Goal: Task Accomplishment & Management: Use online tool/utility

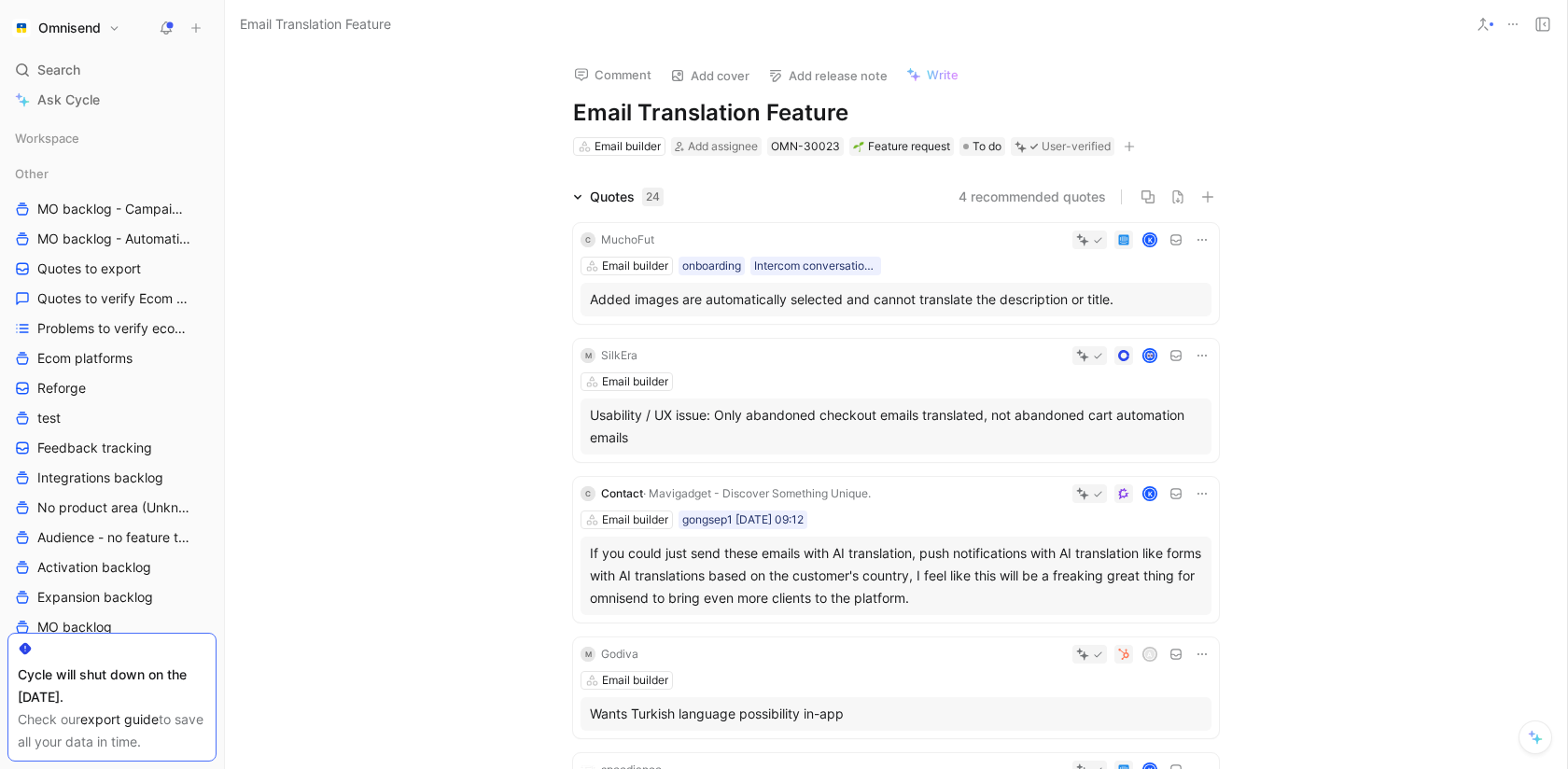
click at [1208, 235] on icon at bounding box center [1202, 239] width 15 height 15
click at [1182, 302] on span "Change request" at bounding box center [1154, 302] width 98 height 16
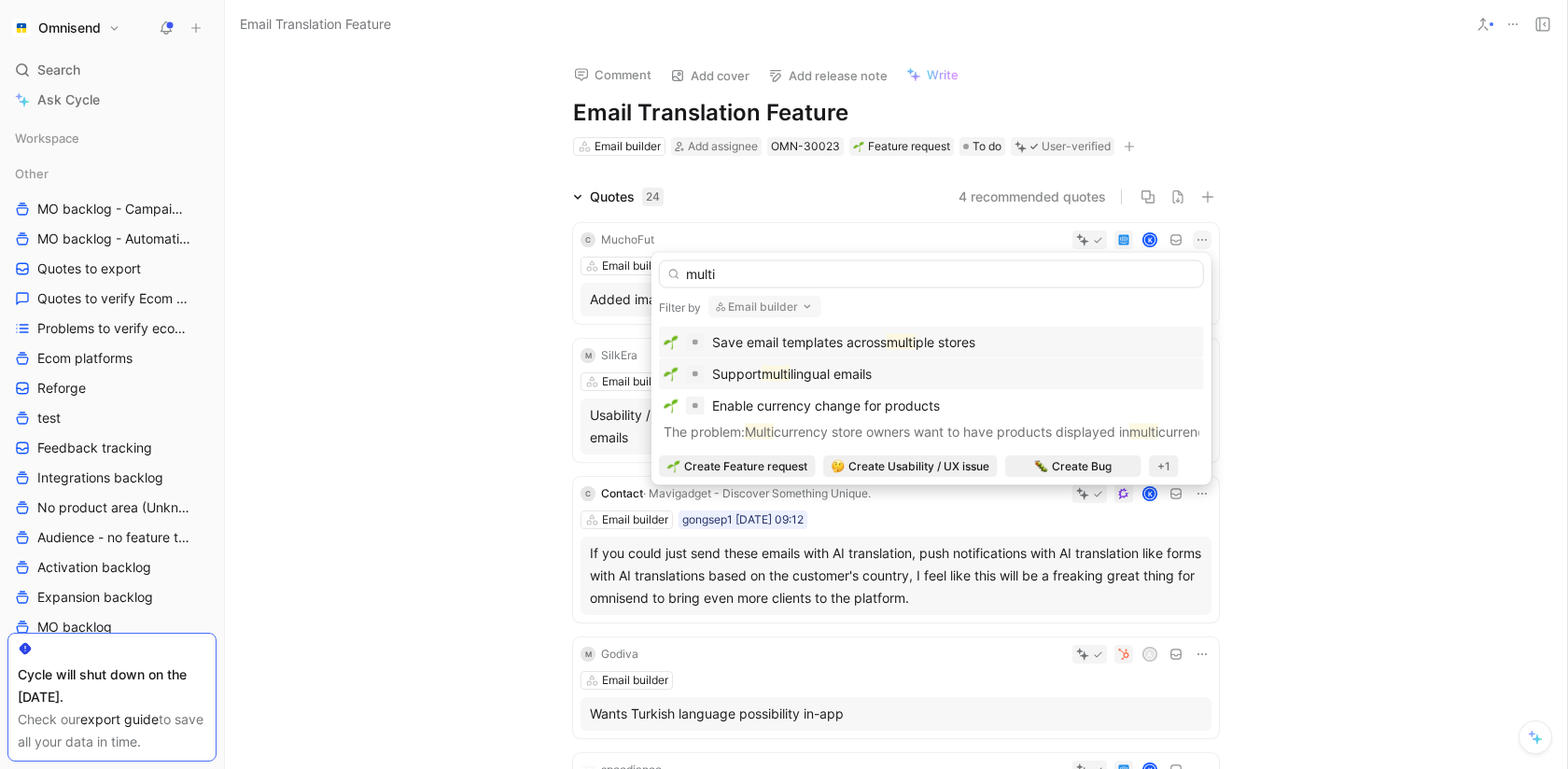
type input "multi"
click at [1047, 382] on div "Support multi lingual emails" at bounding box center [932, 374] width 535 height 23
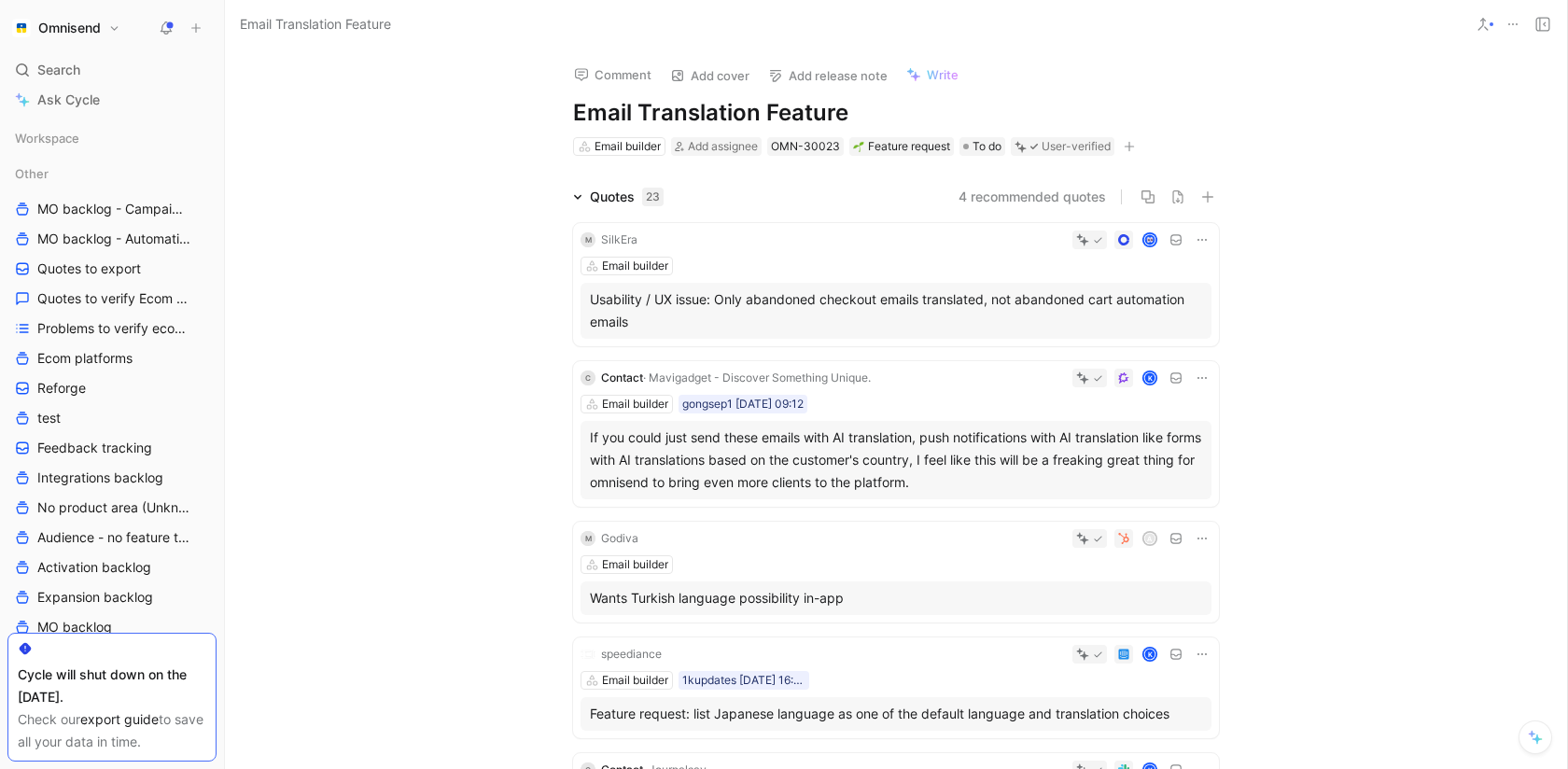
click at [1206, 235] on icon at bounding box center [1202, 239] width 15 height 15
click at [1189, 310] on div "Change request" at bounding box center [1154, 302] width 98 height 23
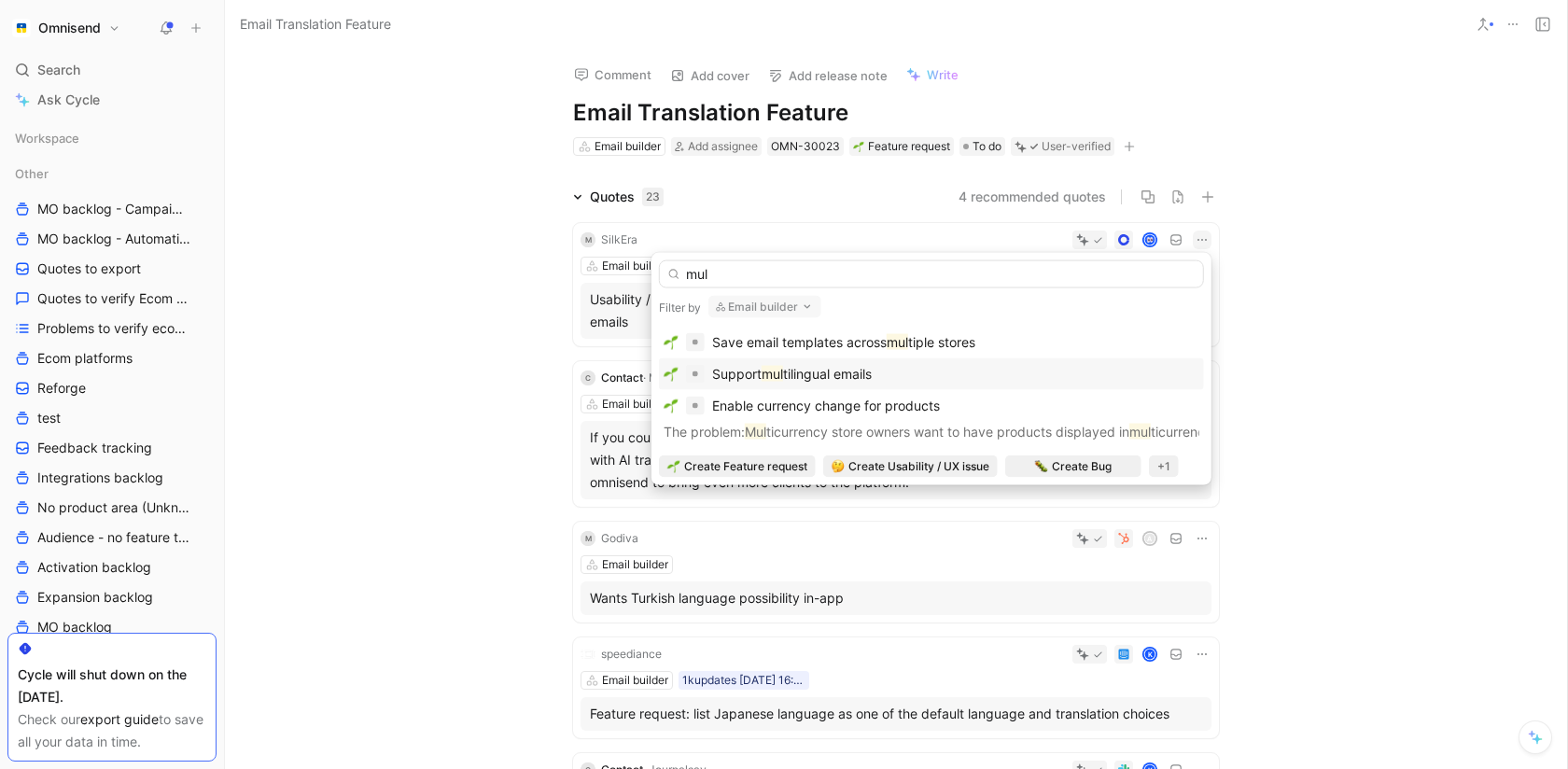
type input "mul"
click at [1035, 378] on div "Support mul tilingual emails" at bounding box center [932, 374] width 535 height 23
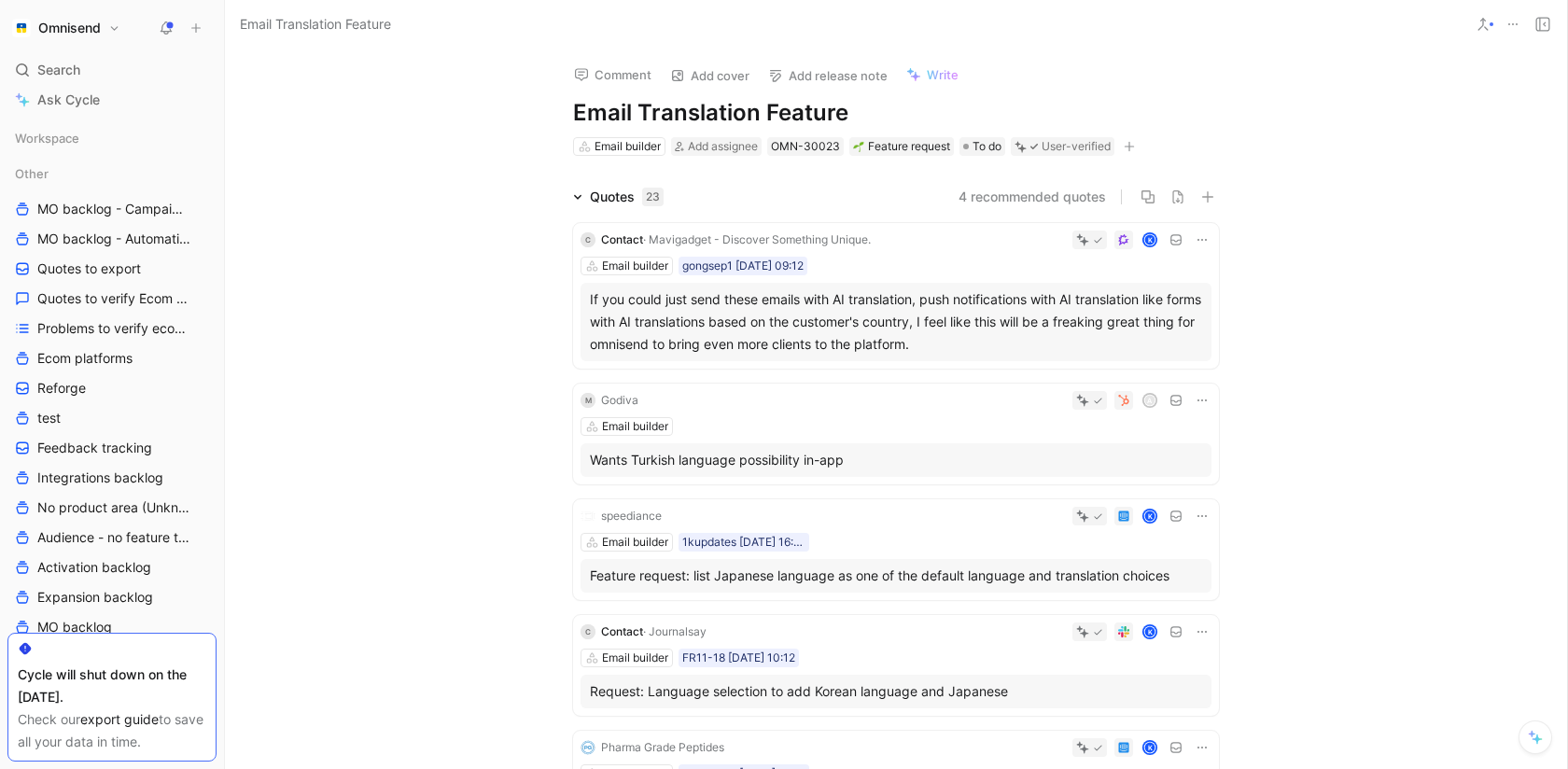
click at [1199, 241] on icon at bounding box center [1202, 239] width 15 height 15
click at [1151, 312] on div "Change request" at bounding box center [1154, 302] width 98 height 23
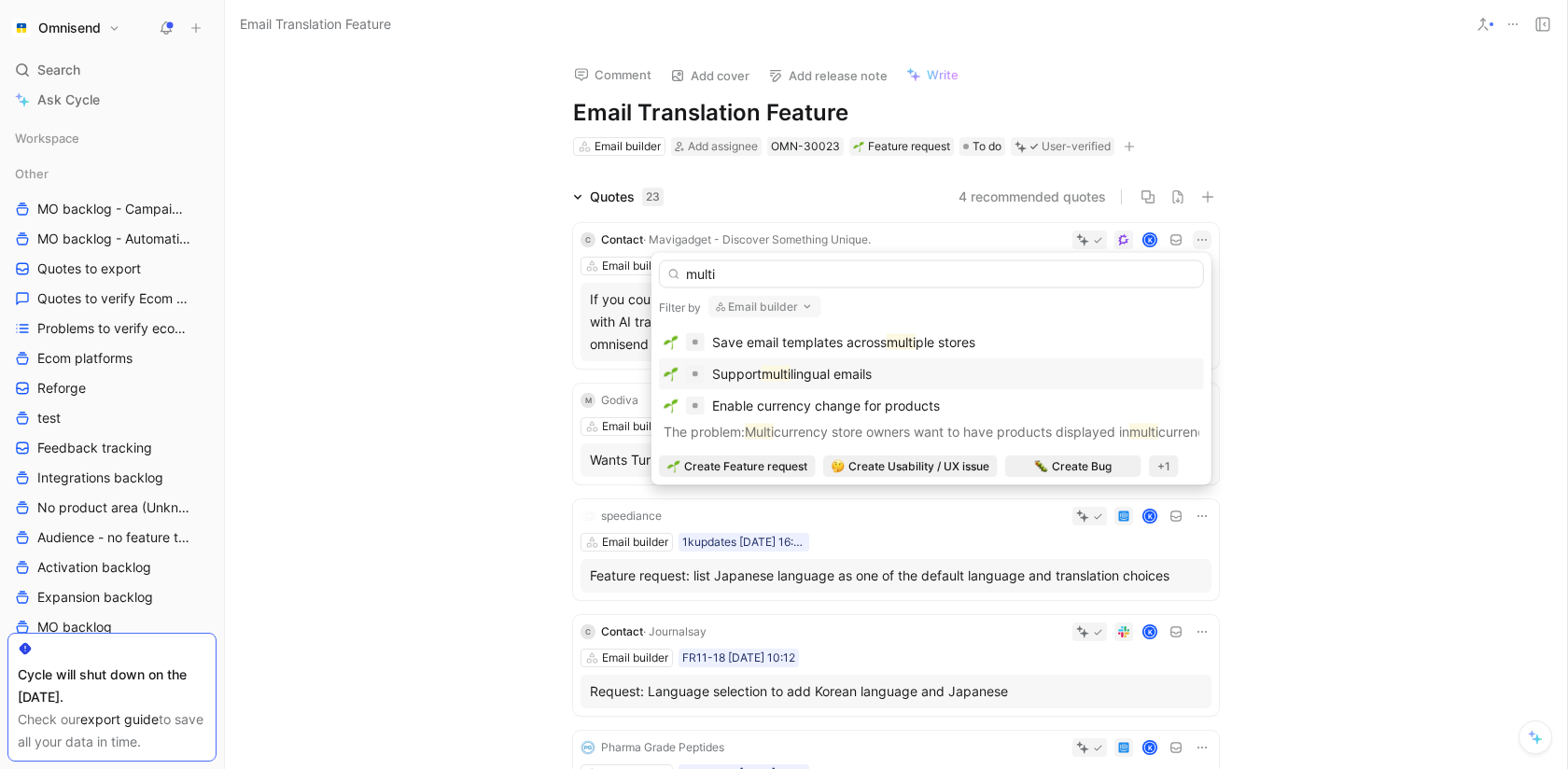
type input "multi"
click at [977, 368] on div "Support multi lingual emails" at bounding box center [932, 374] width 535 height 23
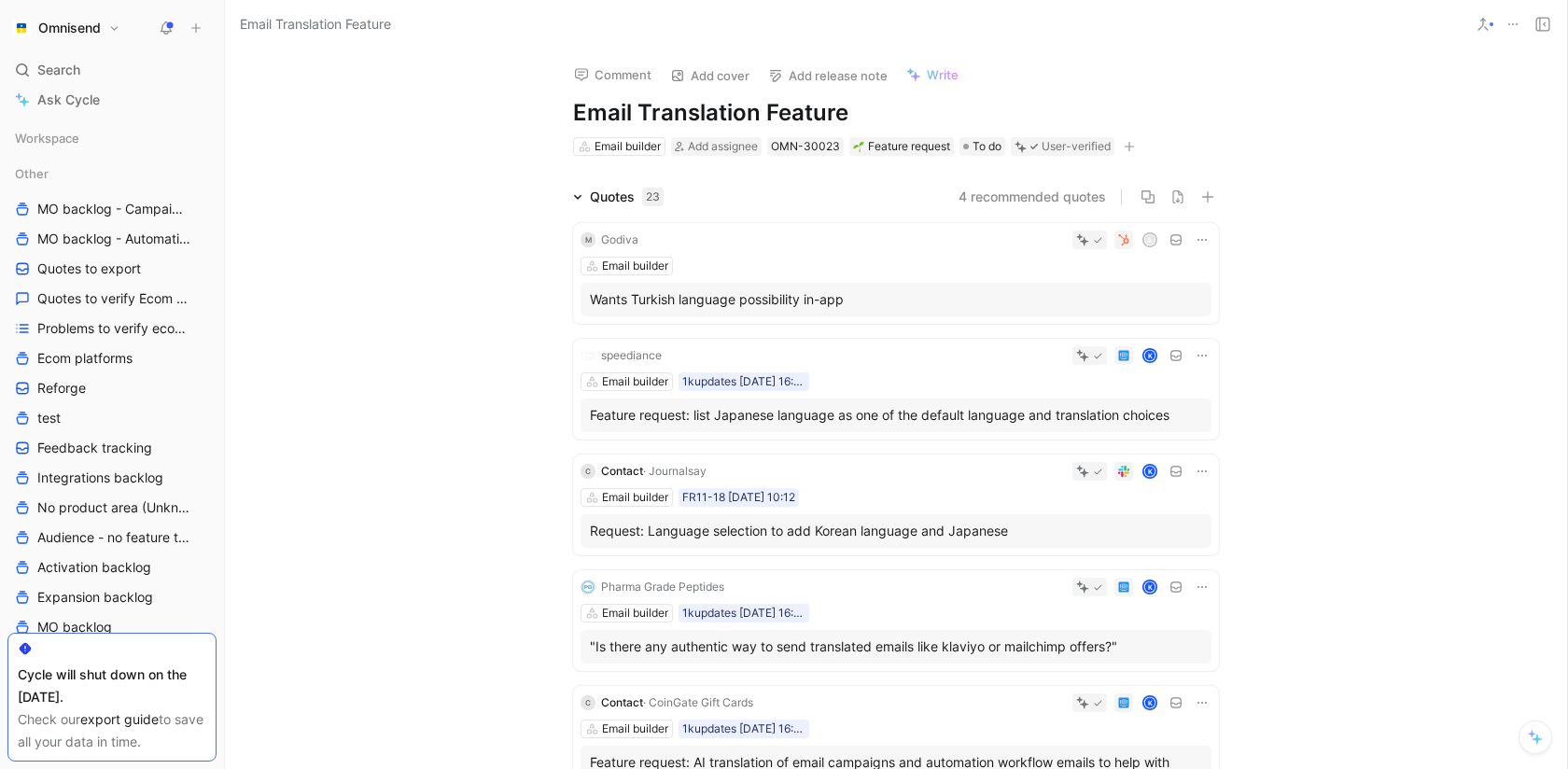
click at [1209, 234] on icon at bounding box center [1202, 239] width 15 height 15
click at [1150, 310] on div "Change request" at bounding box center [1154, 302] width 98 height 23
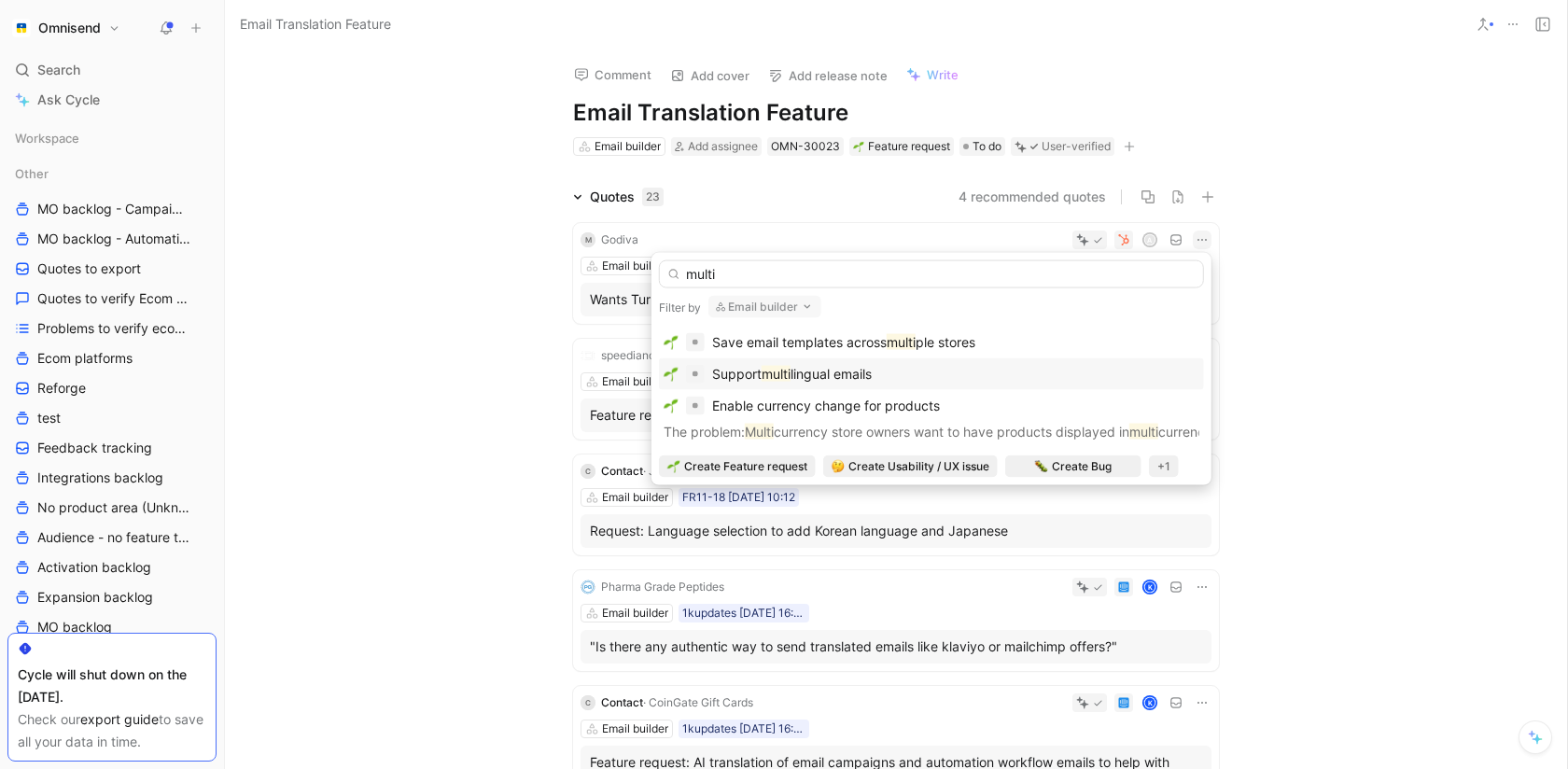
type input "multi"
click at [955, 369] on div "Support multi lingual emails" at bounding box center [932, 374] width 535 height 23
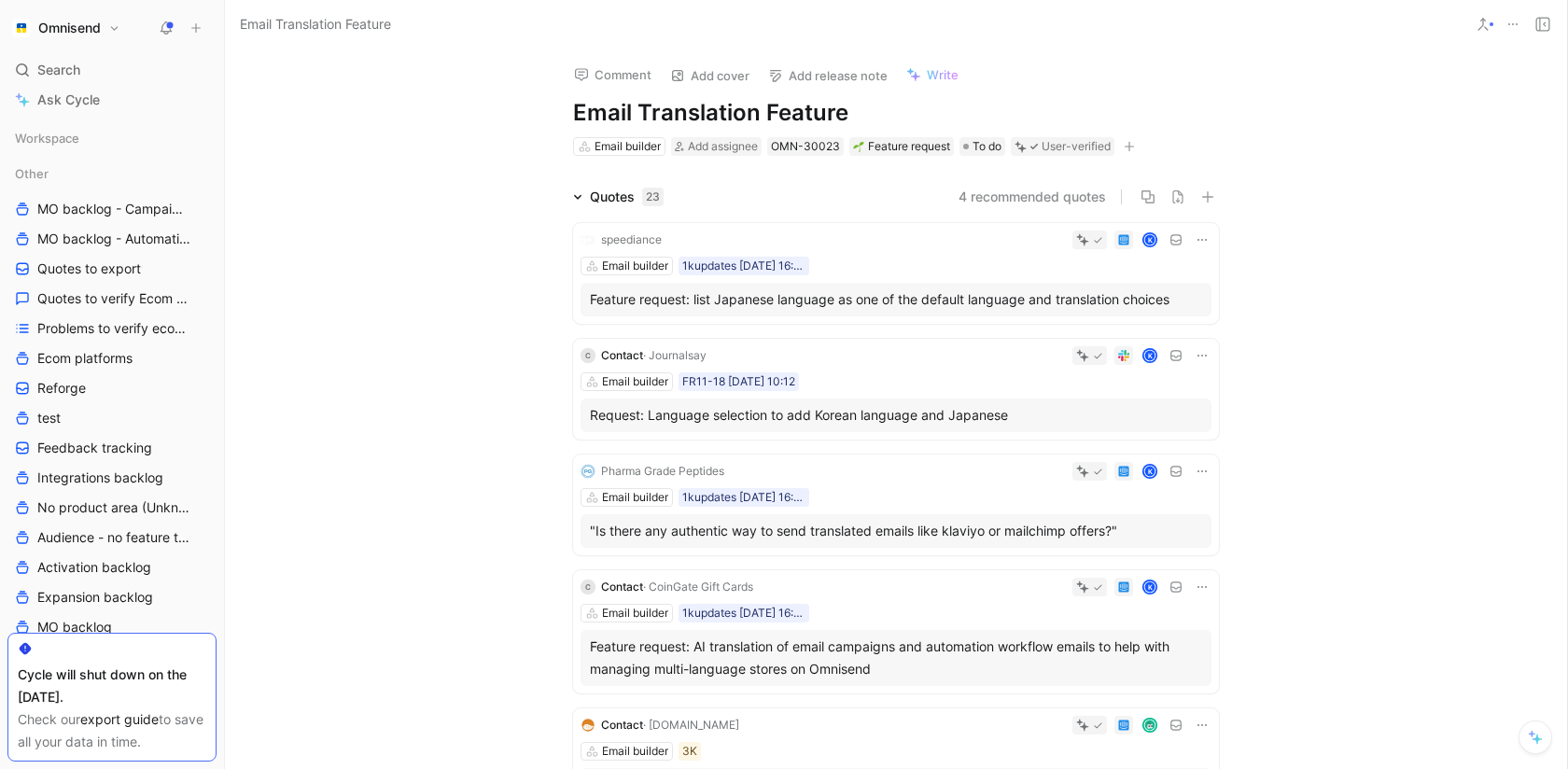
click at [1200, 243] on icon at bounding box center [1202, 239] width 15 height 15
click at [1153, 306] on span "Change request" at bounding box center [1154, 302] width 98 height 16
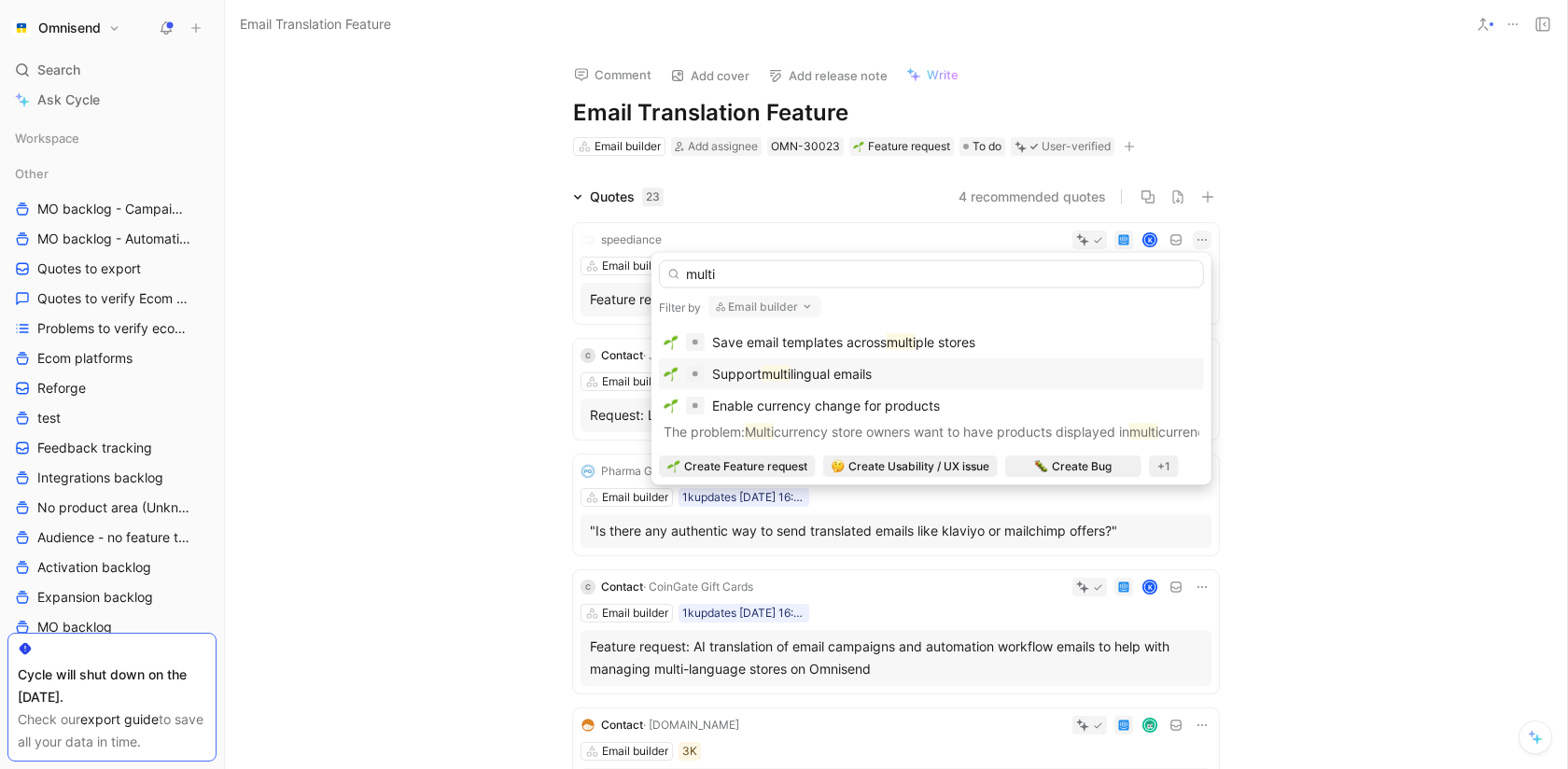
type input "multi"
click at [1008, 364] on div "Support multi lingual emails" at bounding box center [932, 374] width 535 height 23
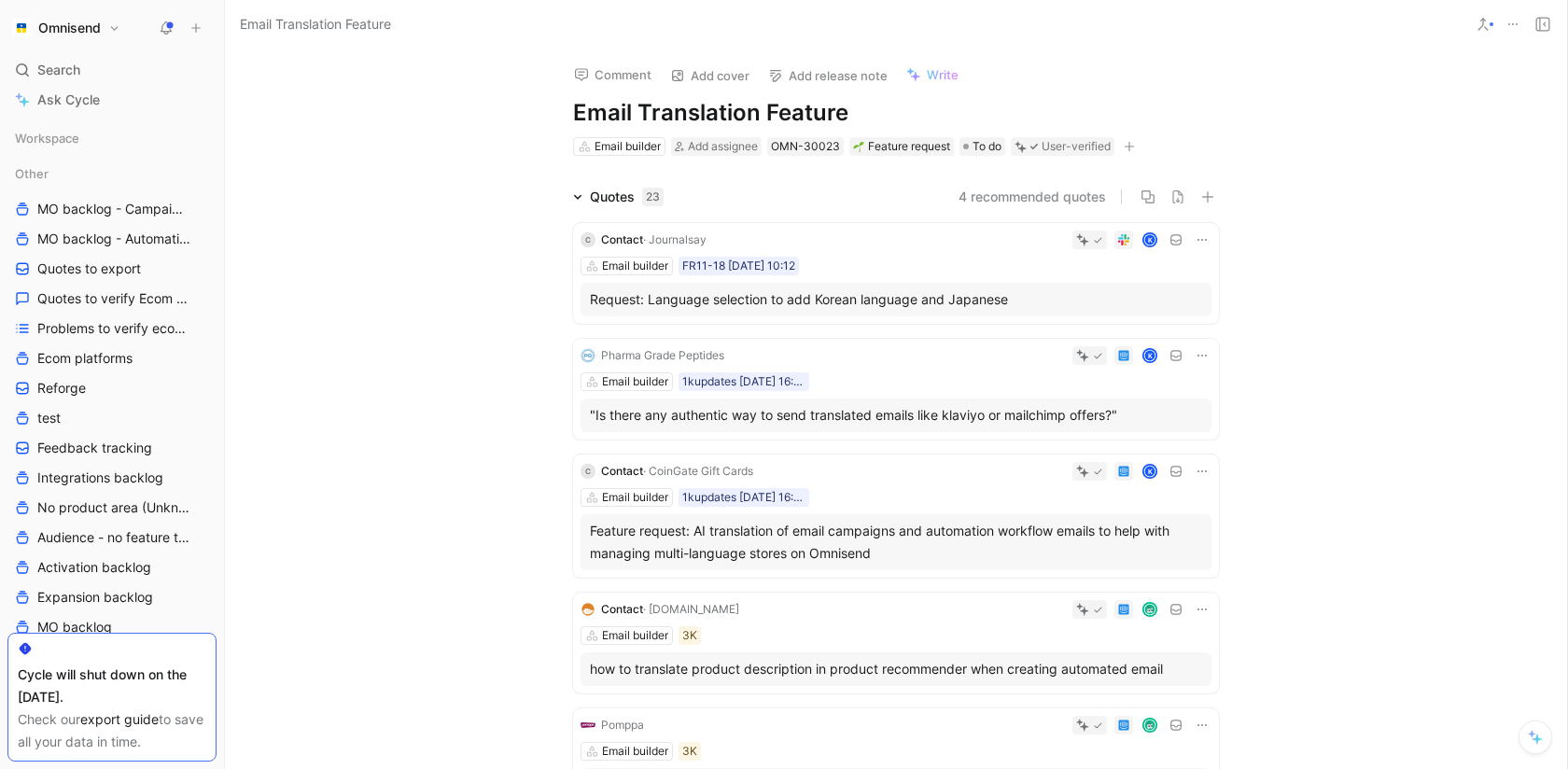
click at [1197, 245] on icon at bounding box center [1202, 239] width 15 height 15
click at [1170, 301] on span "Change request" at bounding box center [1154, 302] width 98 height 16
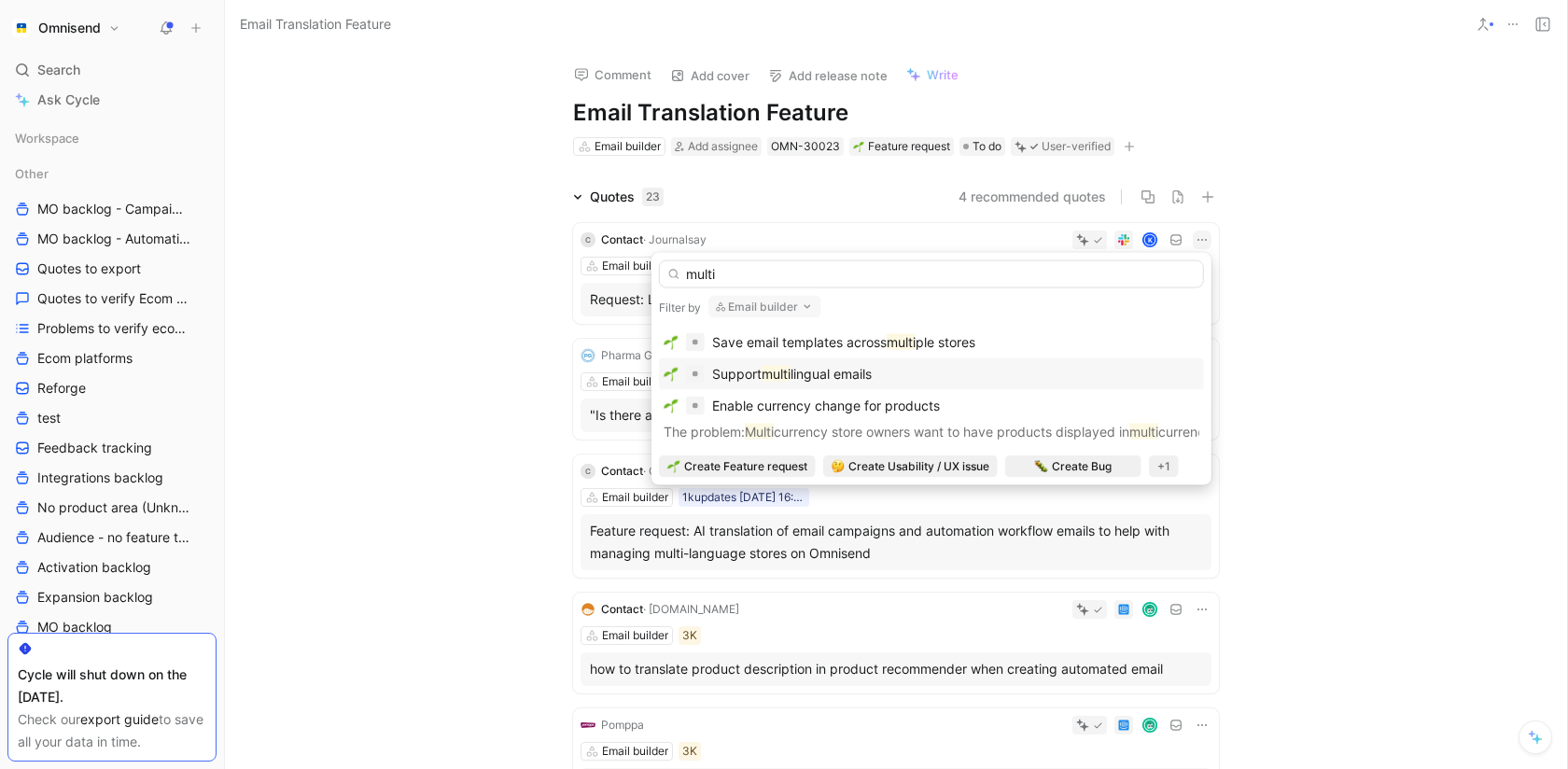
type input "multi"
click at [955, 380] on div "Support multi lingual emails" at bounding box center [932, 374] width 535 height 23
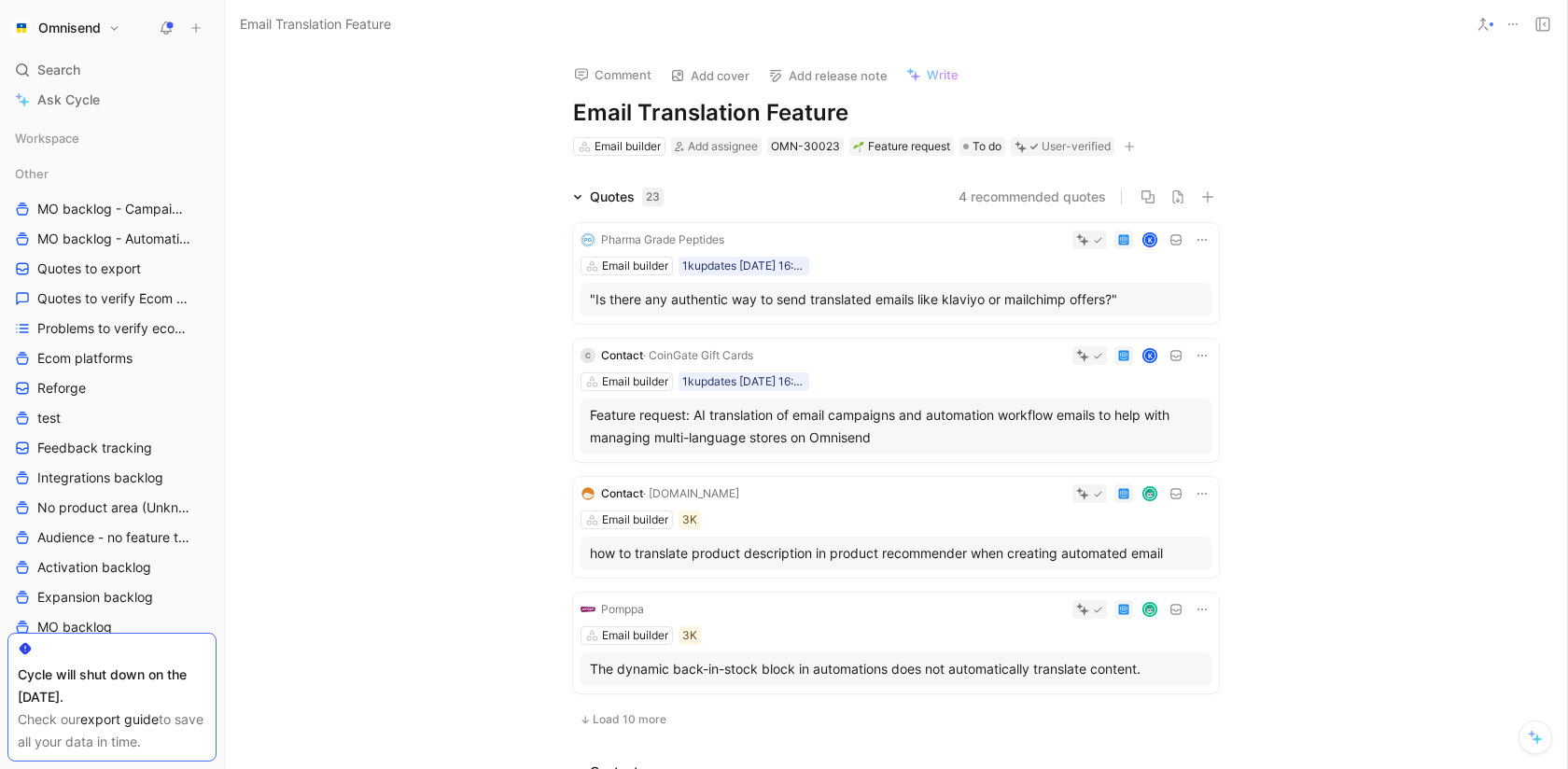
click at [1198, 243] on icon at bounding box center [1202, 239] width 15 height 15
click at [1147, 310] on div "Change request" at bounding box center [1154, 302] width 98 height 23
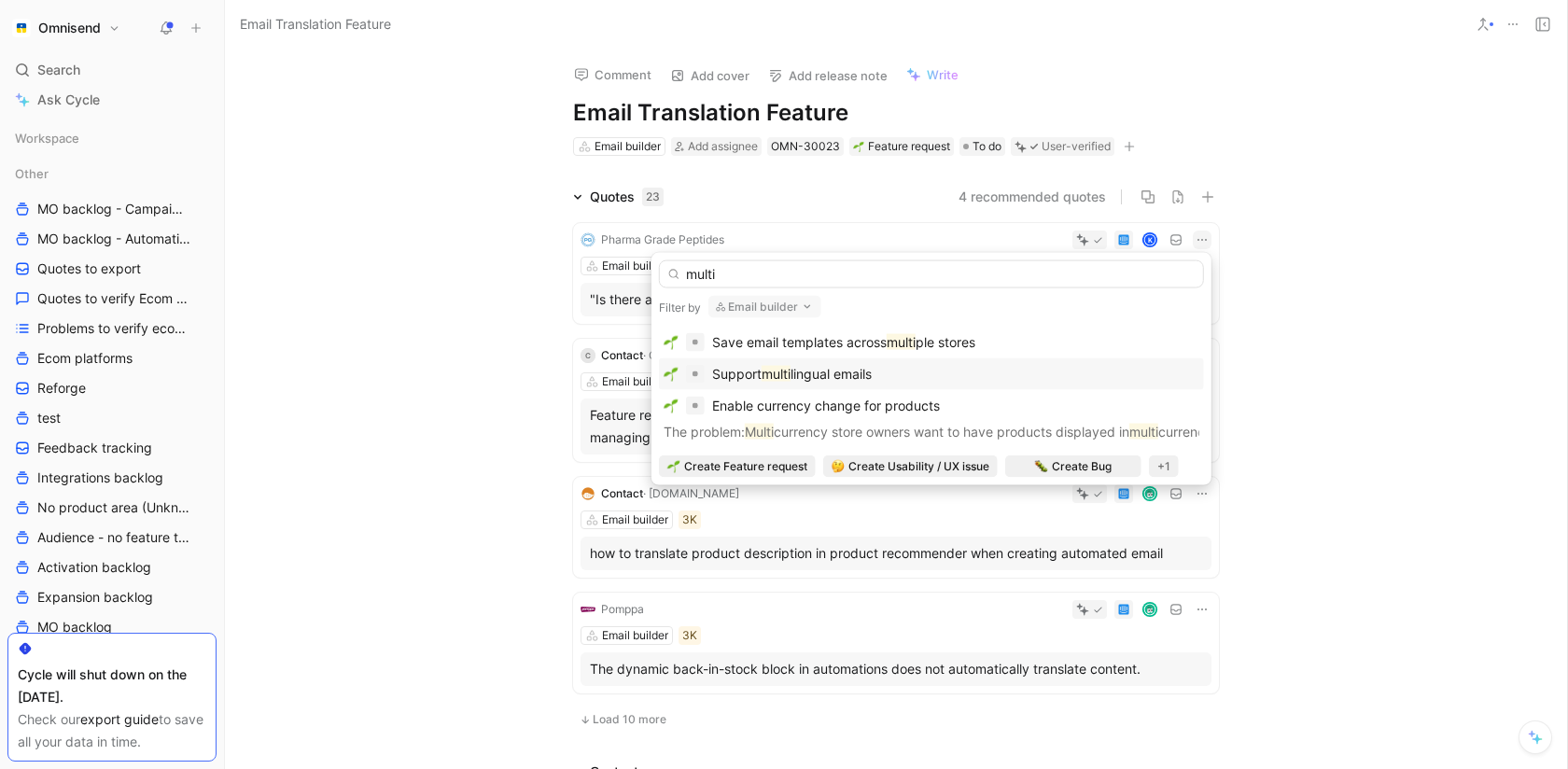
type input "multi"
click at [1075, 363] on div "Support multi lingual emails" at bounding box center [932, 374] width 535 height 23
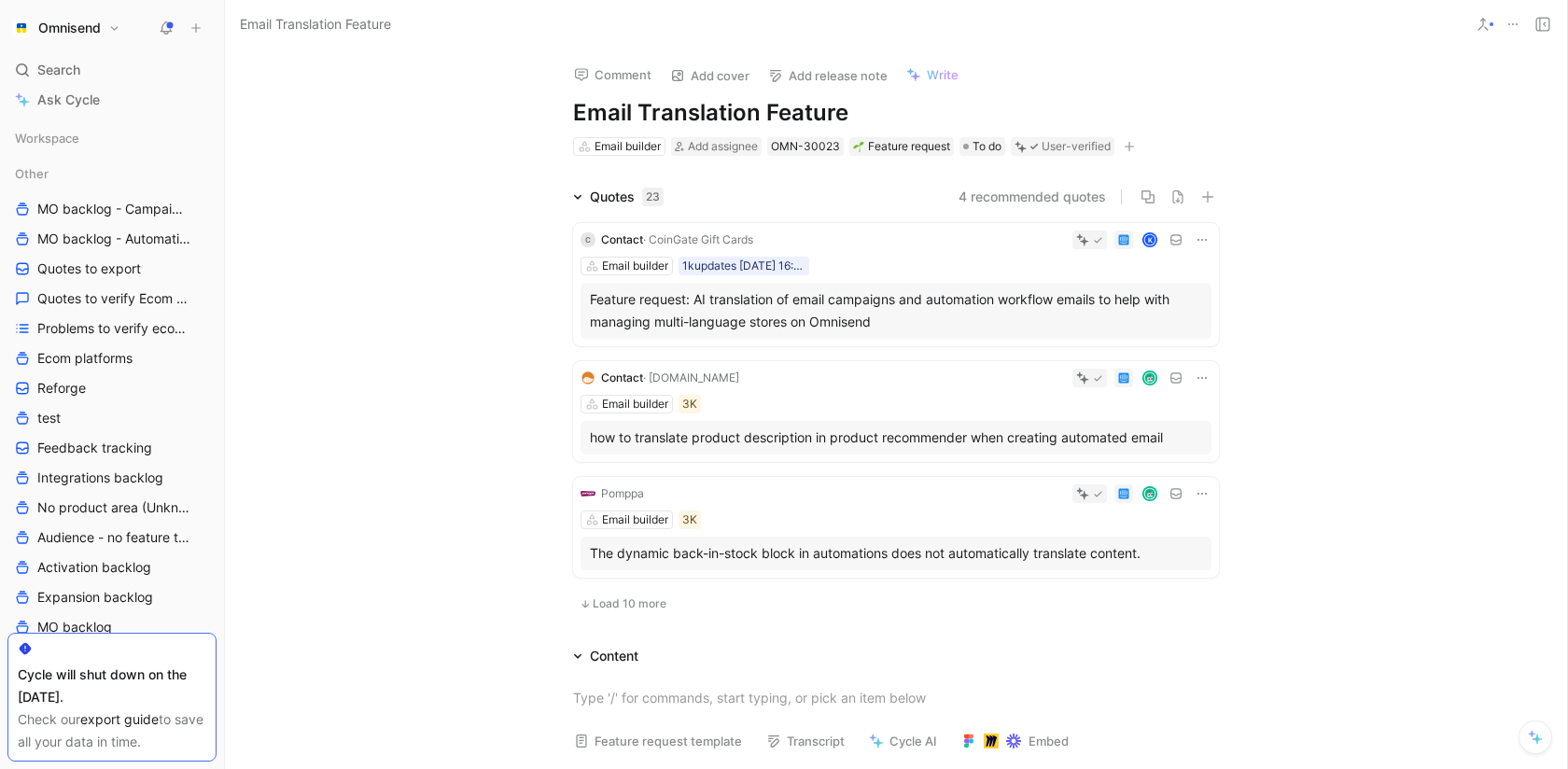
click at [1200, 234] on icon at bounding box center [1202, 239] width 15 height 15
click at [1159, 310] on div "Change request" at bounding box center [1154, 302] width 98 height 23
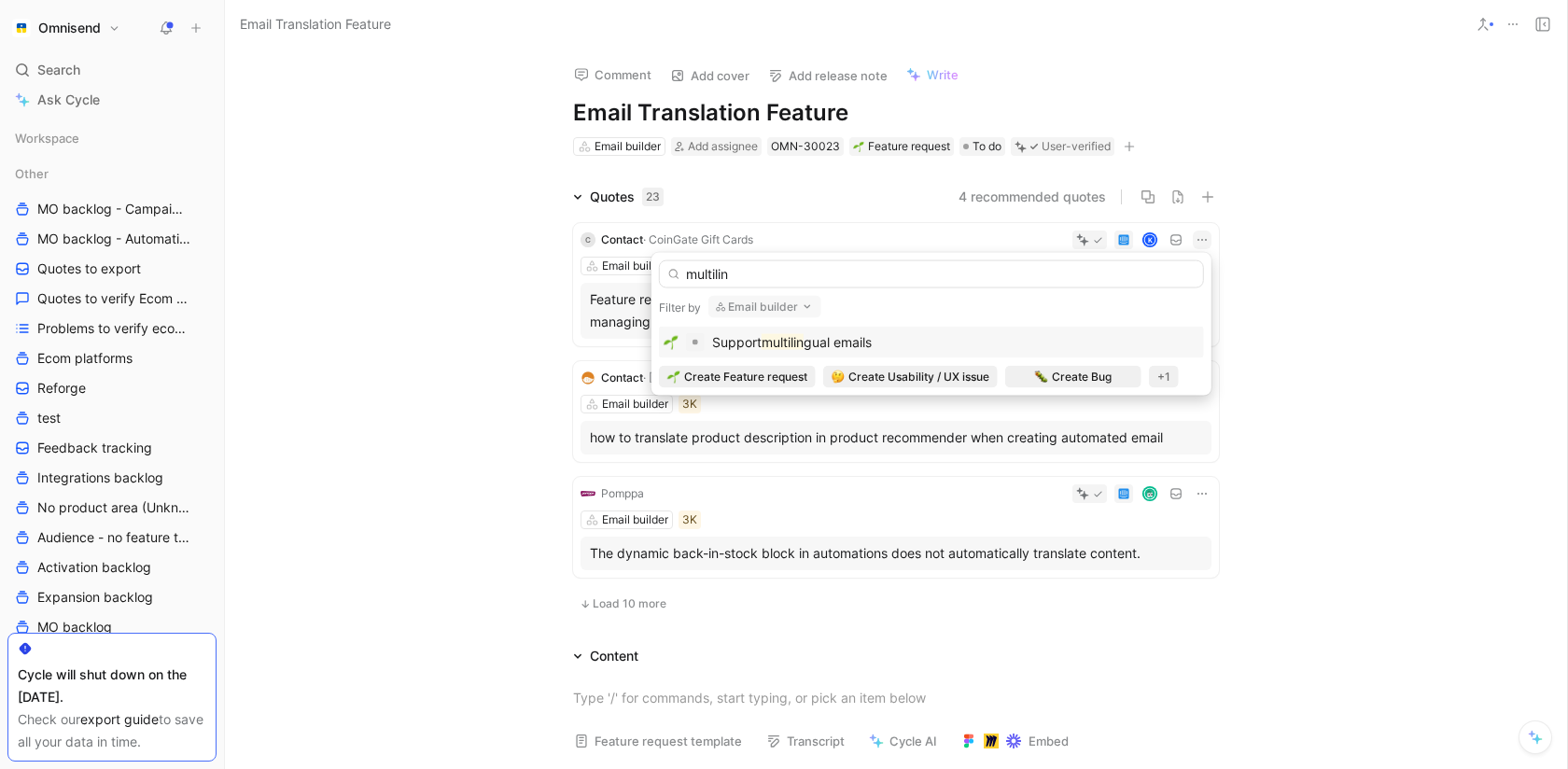
type input "multilin"
click at [995, 345] on div "Support multilin gual emails" at bounding box center [932, 342] width 535 height 23
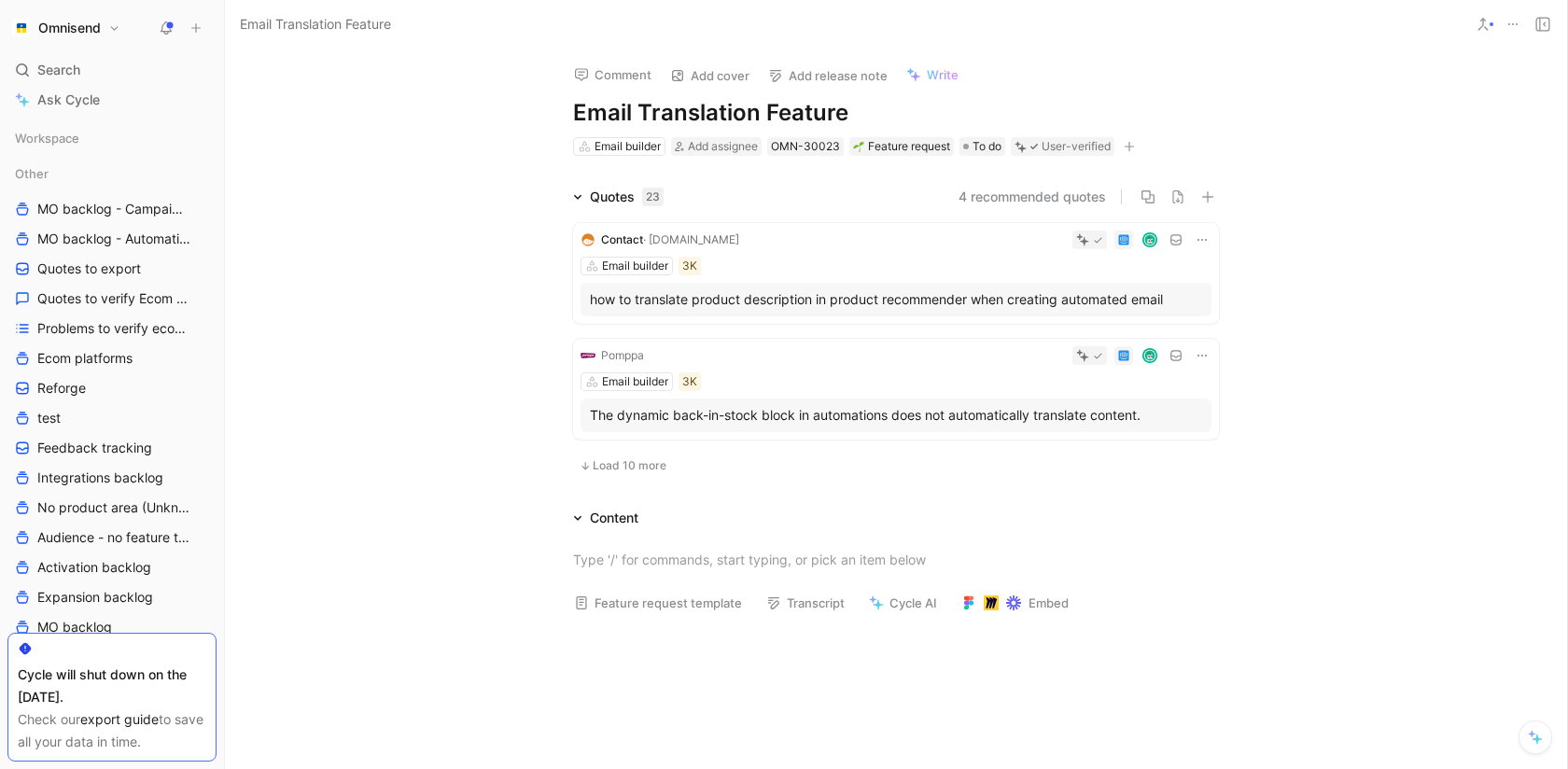
click at [1204, 239] on icon at bounding box center [1202, 239] width 15 height 15
click at [1159, 307] on span "Change request" at bounding box center [1154, 302] width 98 height 16
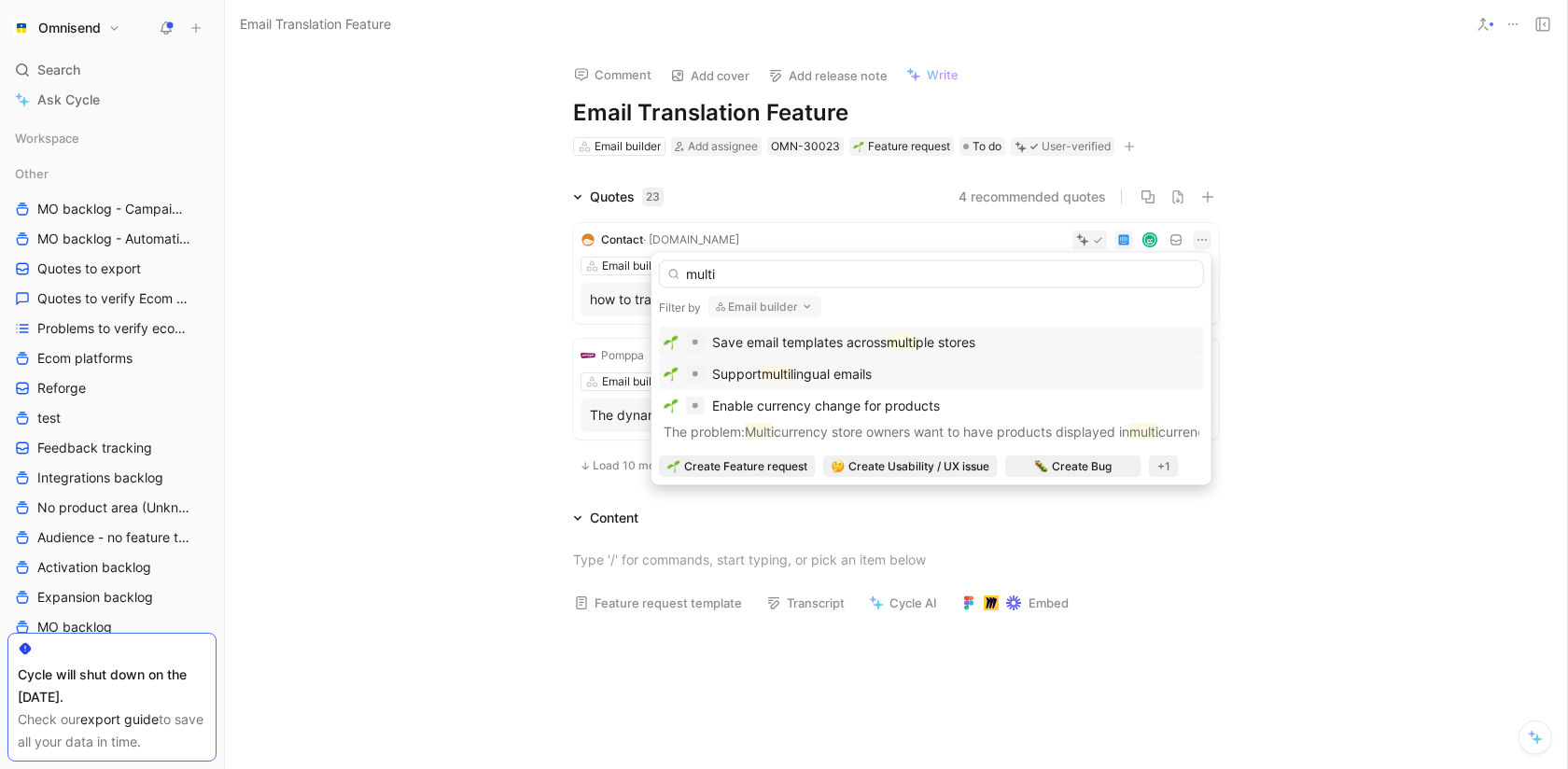
type input "multi"
click at [837, 373] on span "lingual emails" at bounding box center [831, 374] width 81 height 16
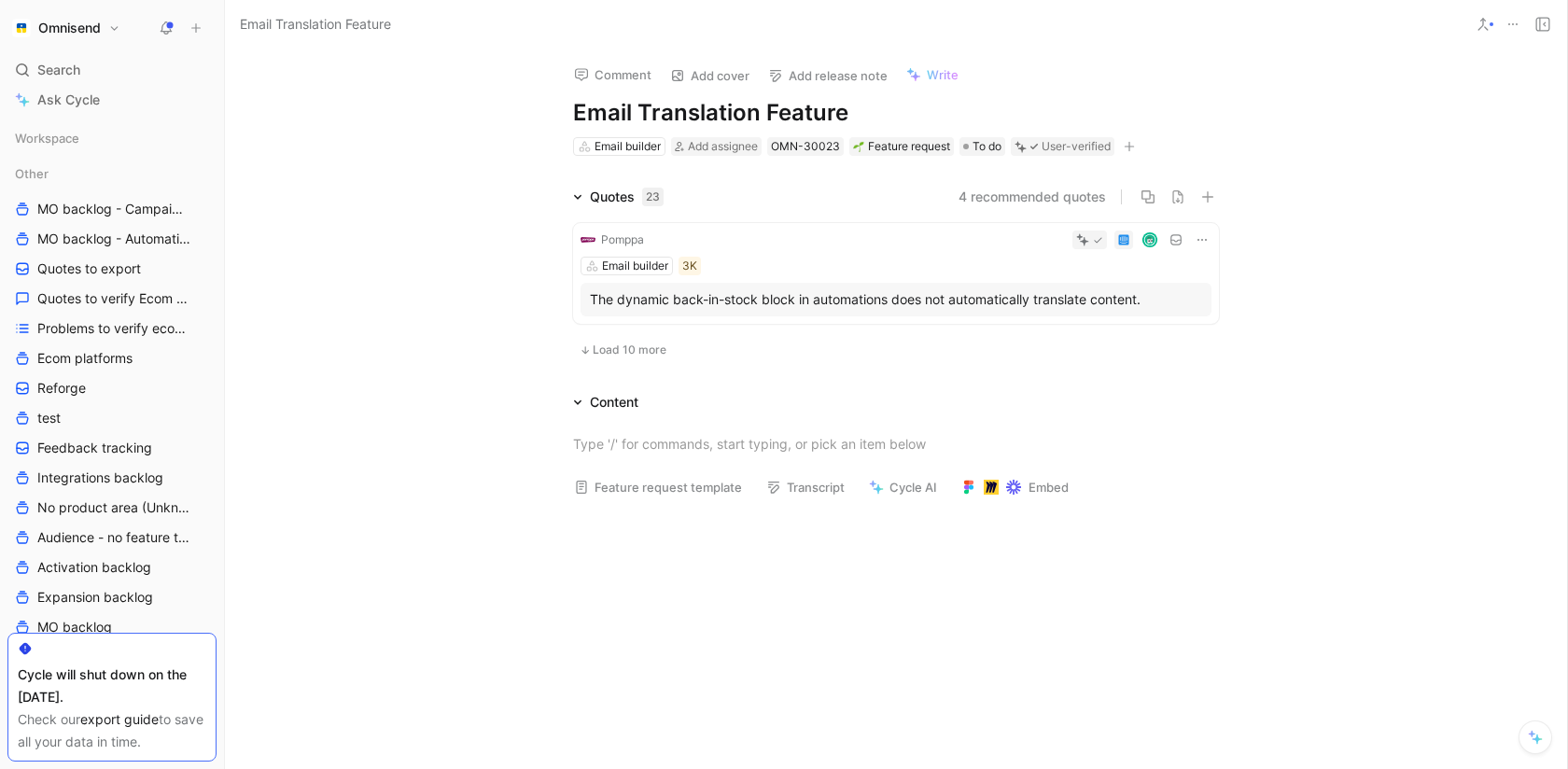
click at [1206, 239] on icon at bounding box center [1202, 240] width 10 height 2
click at [1146, 310] on div "Change request" at bounding box center [1154, 302] width 98 height 23
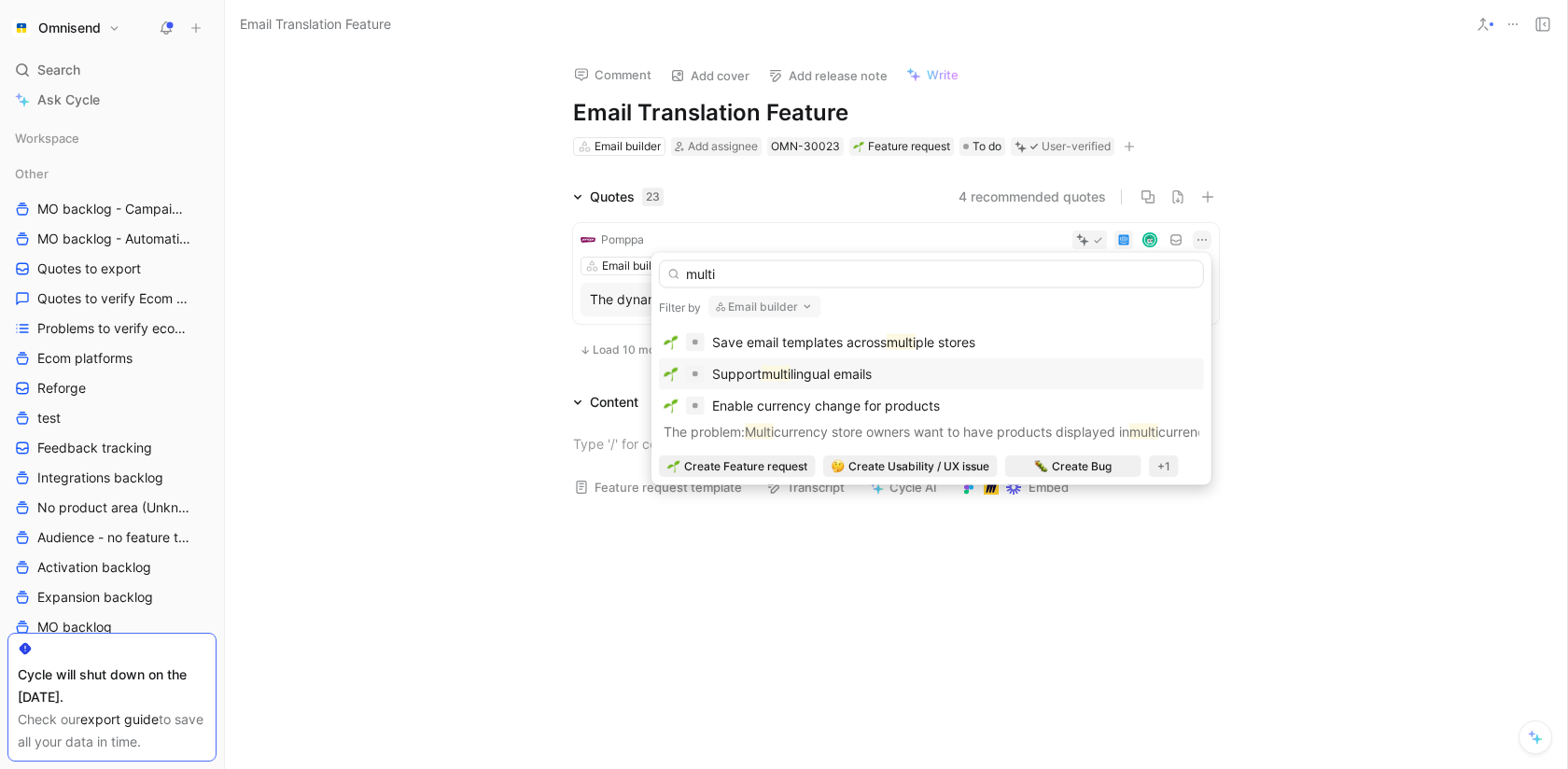
type input "multi"
click at [898, 373] on div "Support multi lingual emails" at bounding box center [932, 374] width 535 height 23
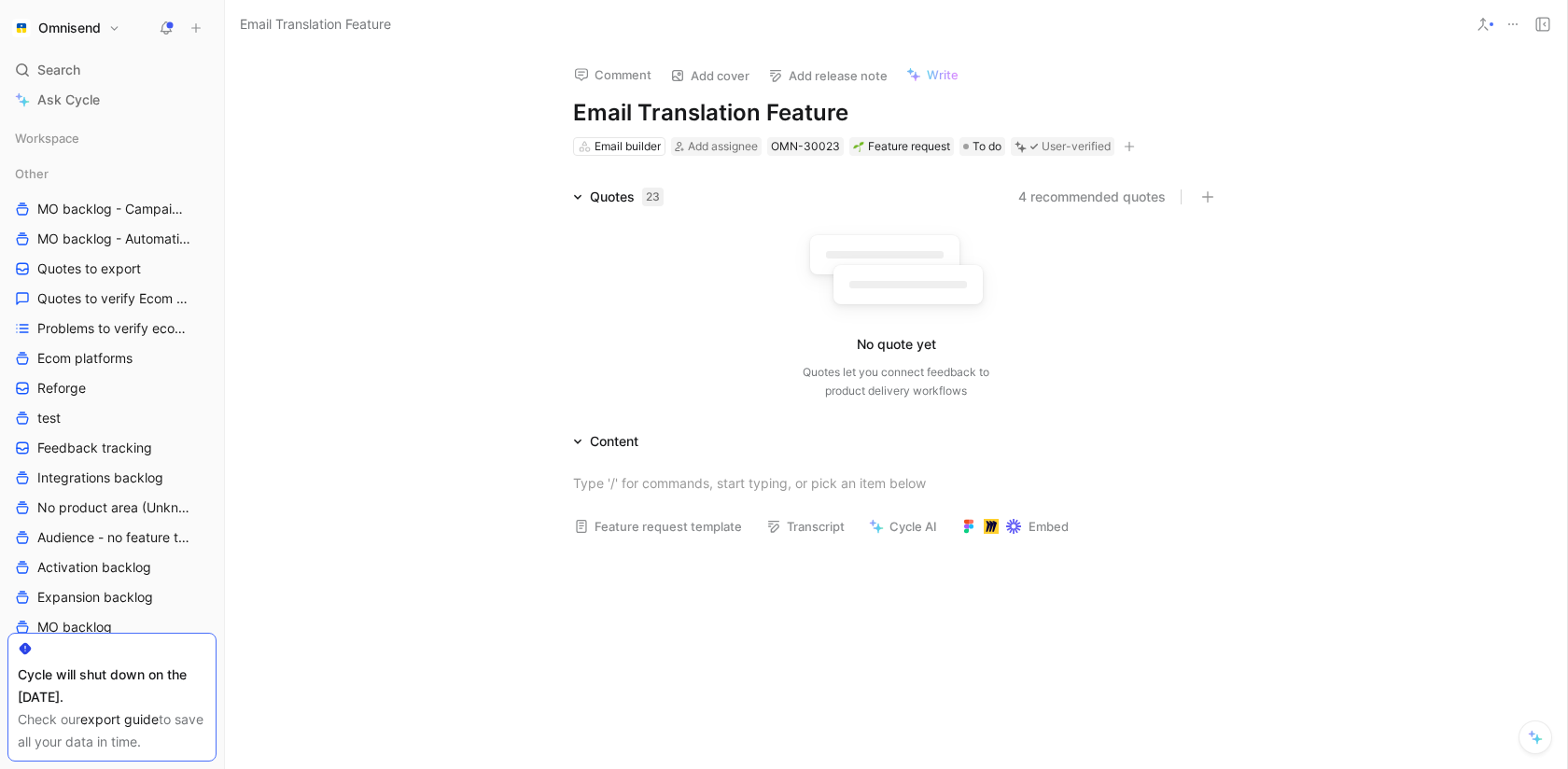
click at [1515, 23] on icon at bounding box center [1513, 24] width 15 height 15
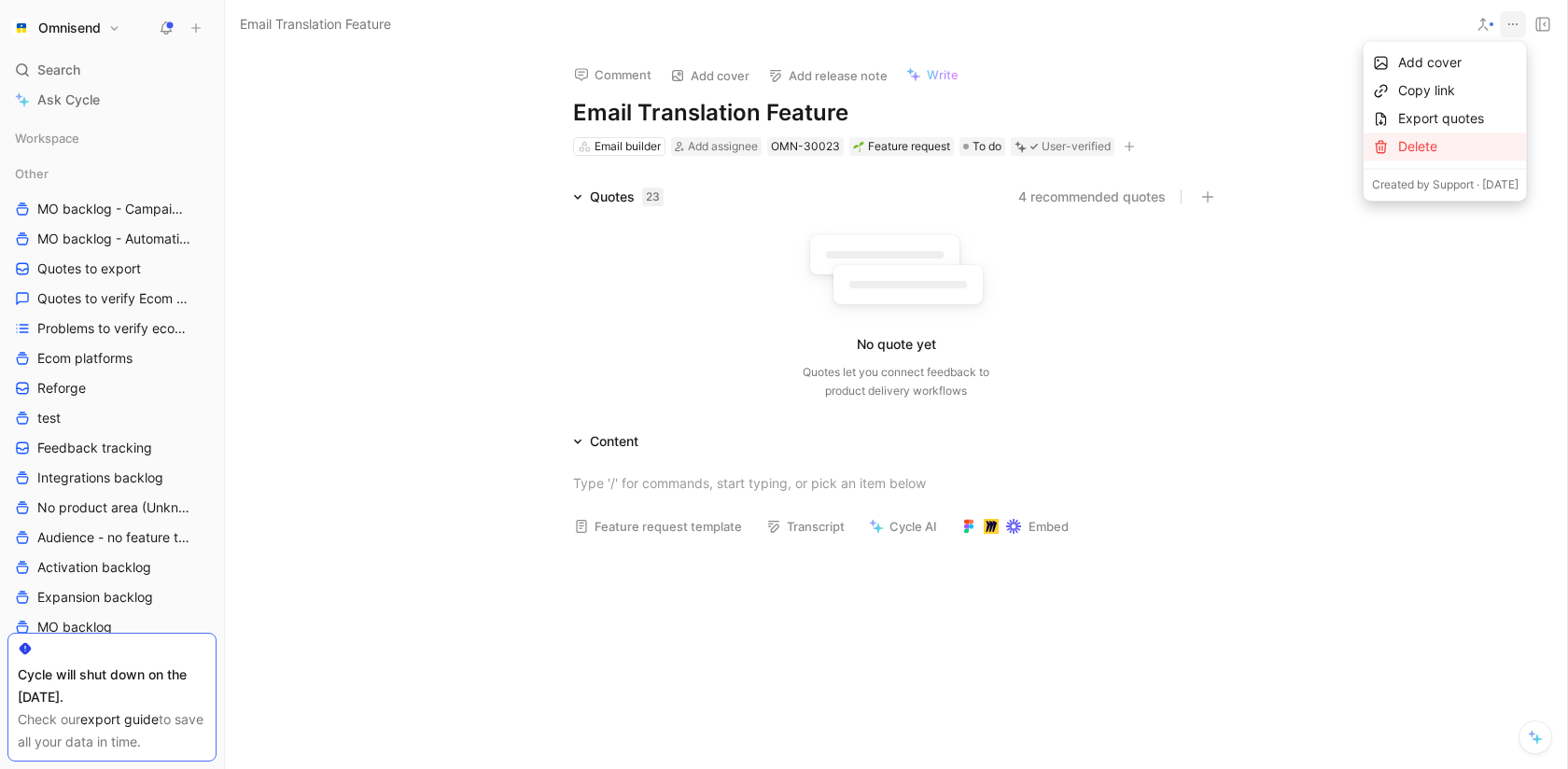
click at [1398, 150] on div "Delete" at bounding box center [1458, 146] width 121 height 23
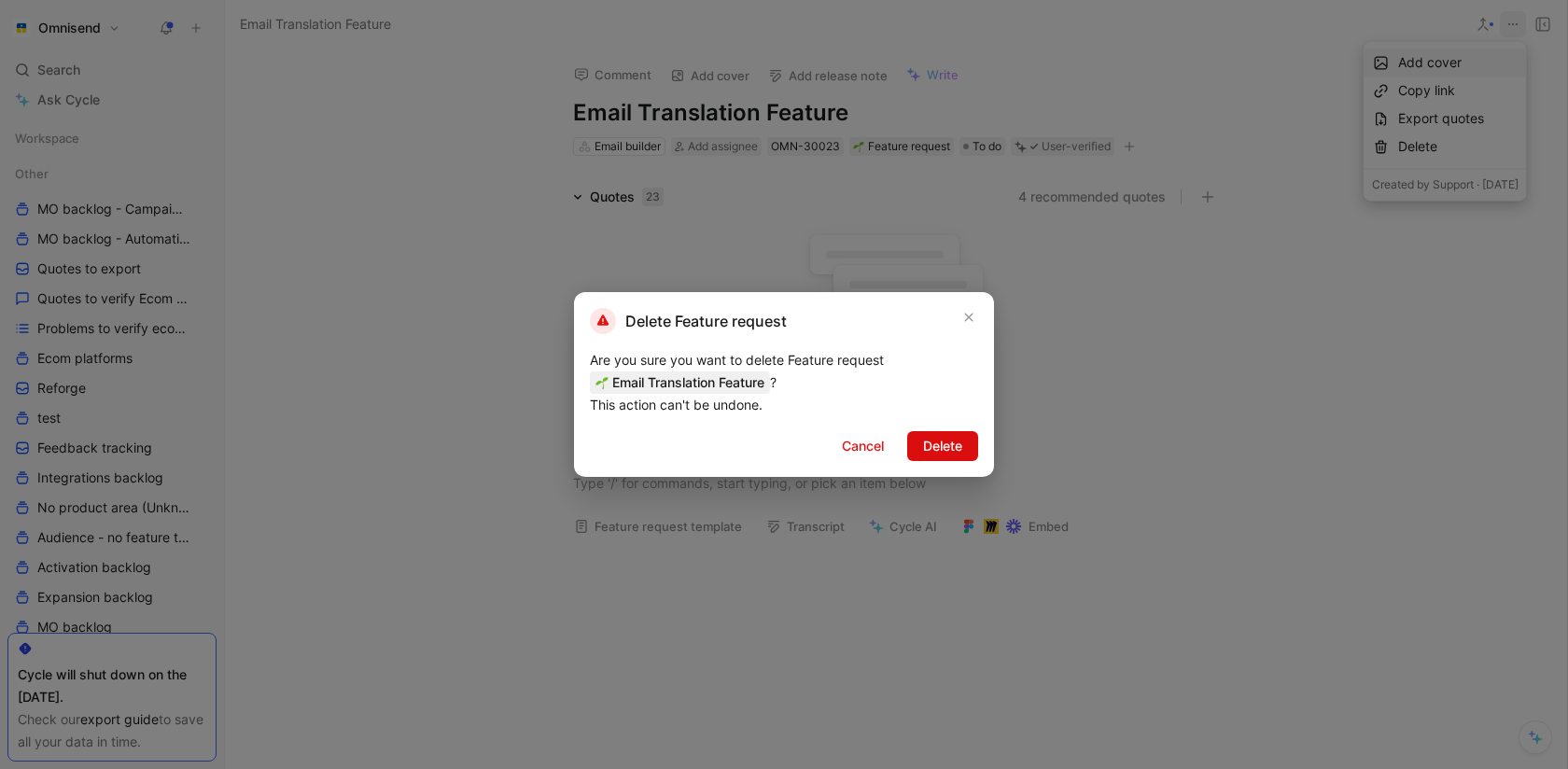
click at [942, 442] on span "Delete" at bounding box center [943, 446] width 39 height 23
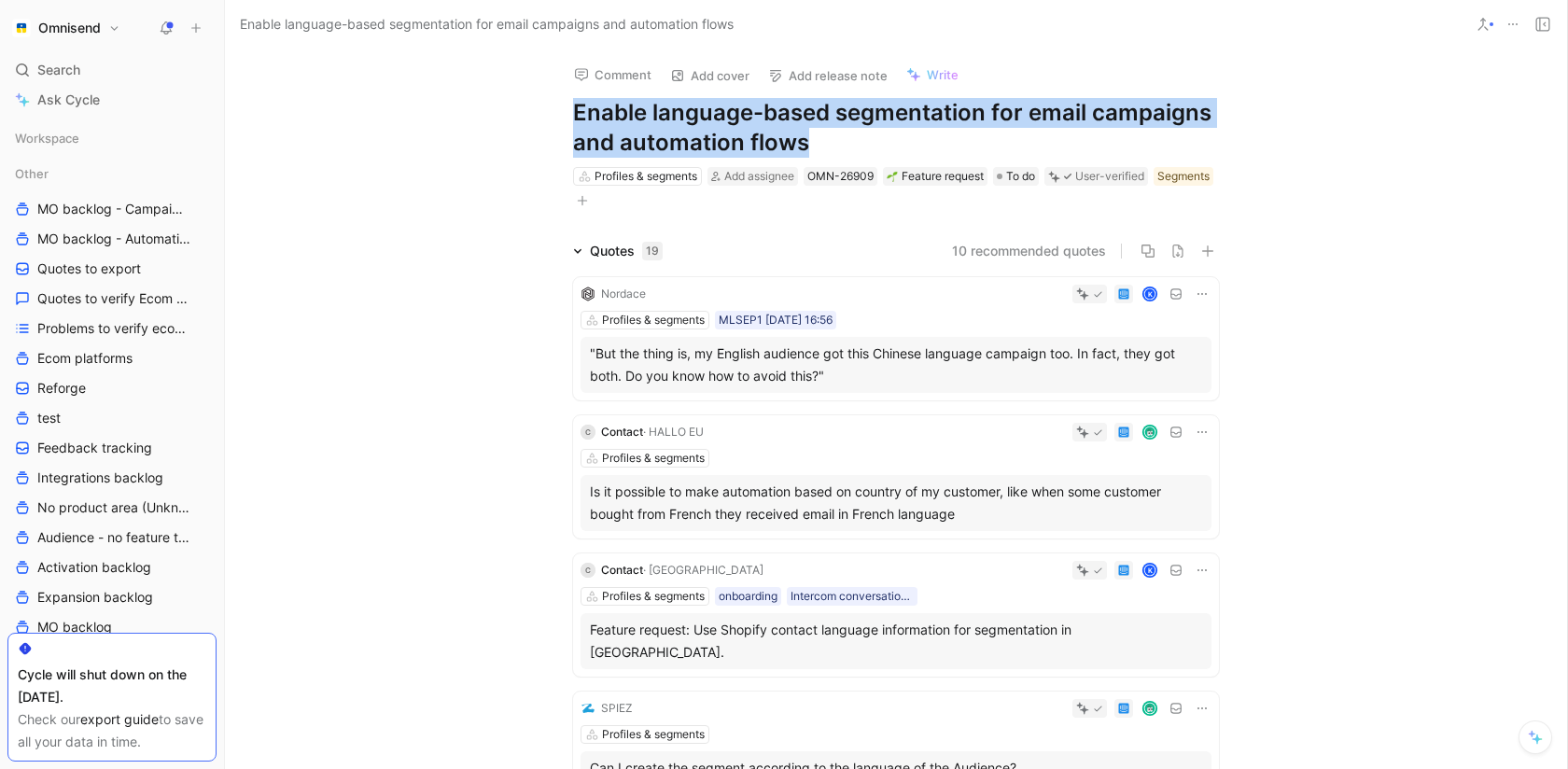
drag, startPoint x: 805, startPoint y: 147, endPoint x: 570, endPoint y: 124, distance: 236.1
click at [570, 124] on div "Comment Add cover Add release note Write Enable language-based segmentation for…" at bounding box center [895, 130] width 717 height 164
copy h1 "Enable language-based segmentation for email campaigns and automation flows"
